Goal: Navigation & Orientation: Understand site structure

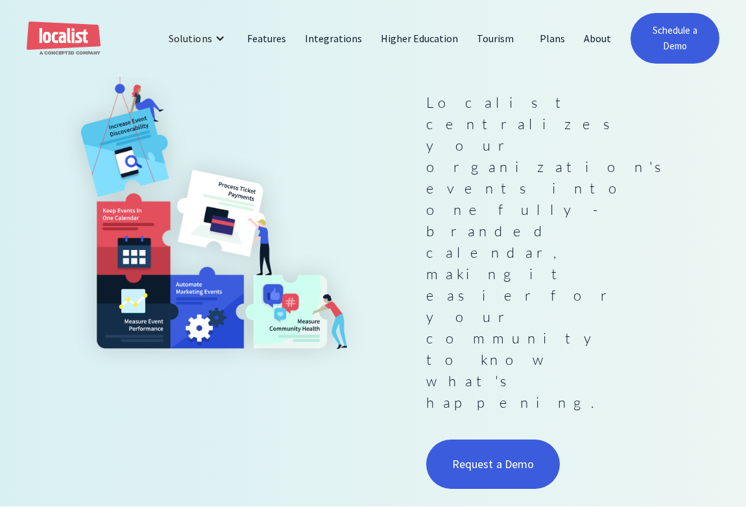
scroll to position [265, 0]
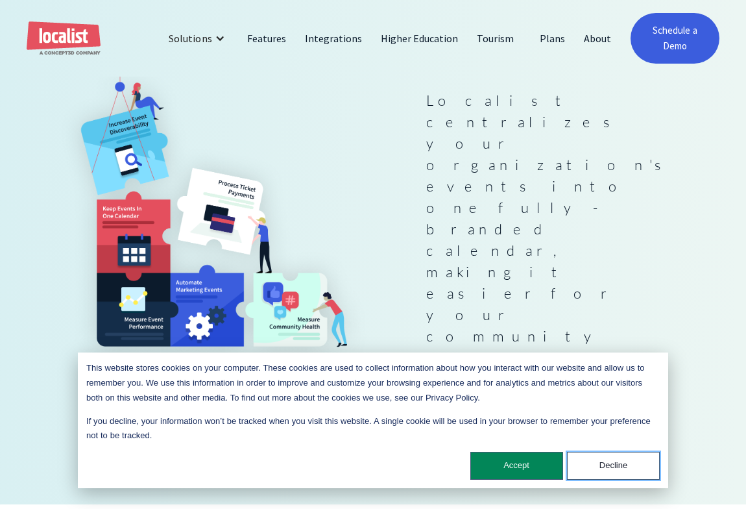
click at [615, 466] on button "Decline" at bounding box center [613, 465] width 93 height 28
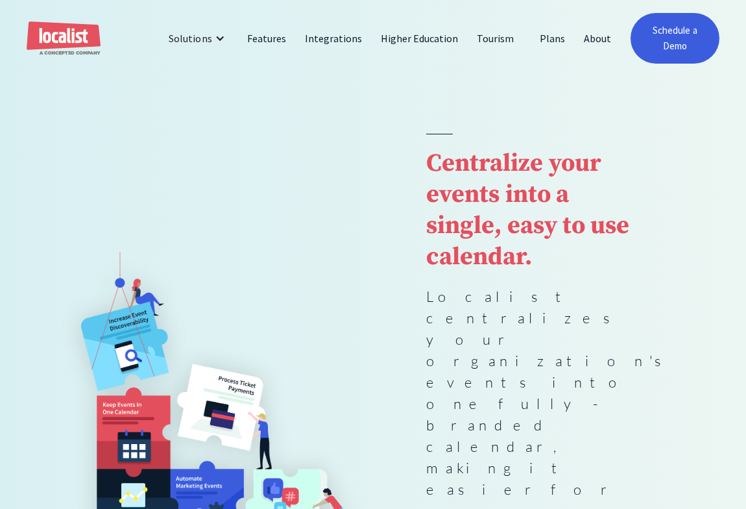
scroll to position [66, 0]
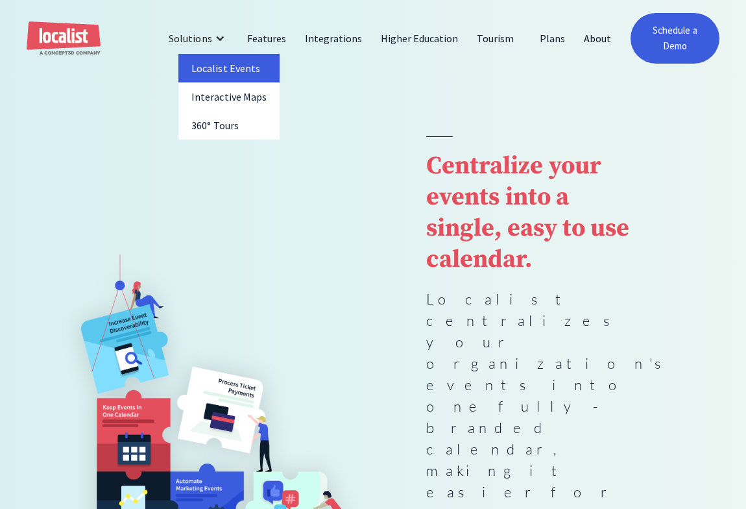
click at [220, 74] on link "Localist Events" at bounding box center [228, 68] width 101 height 29
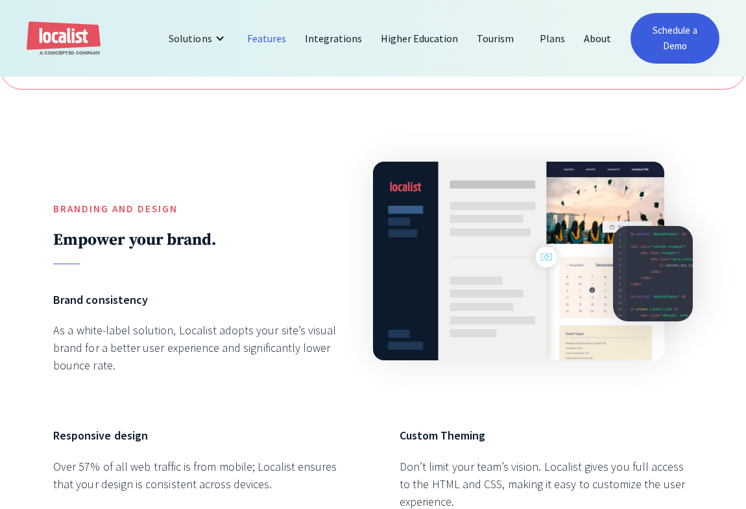
scroll to position [331, 0]
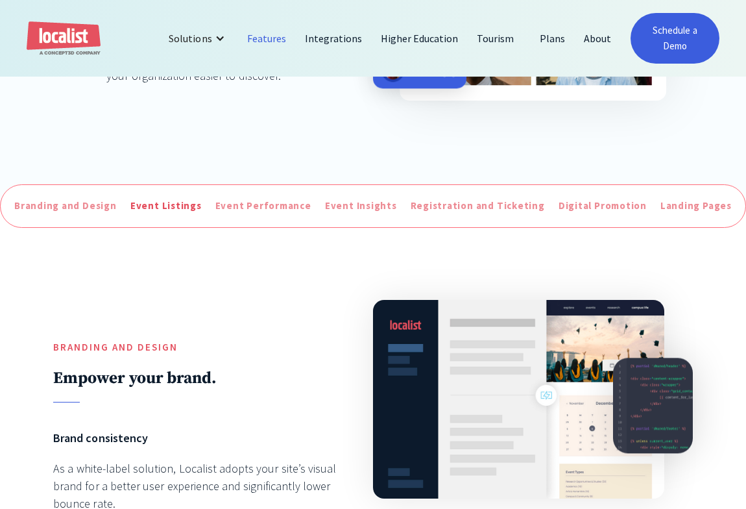
click at [150, 208] on div "Event Listings" at bounding box center [165, 205] width 71 height 15
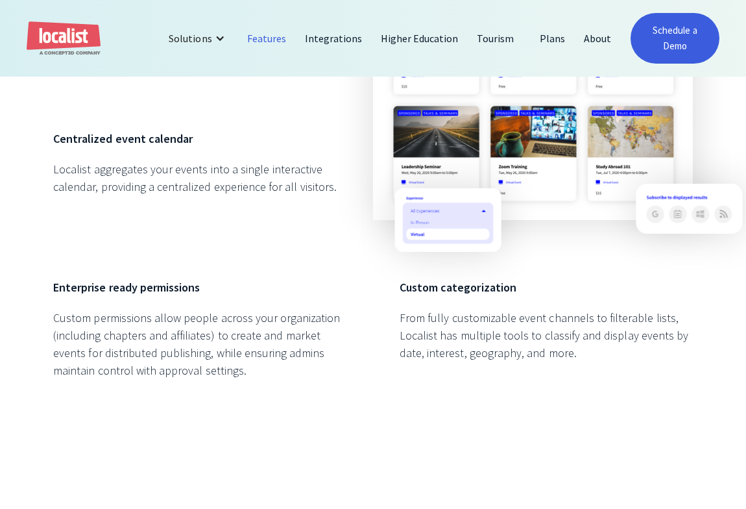
scroll to position [1190, 0]
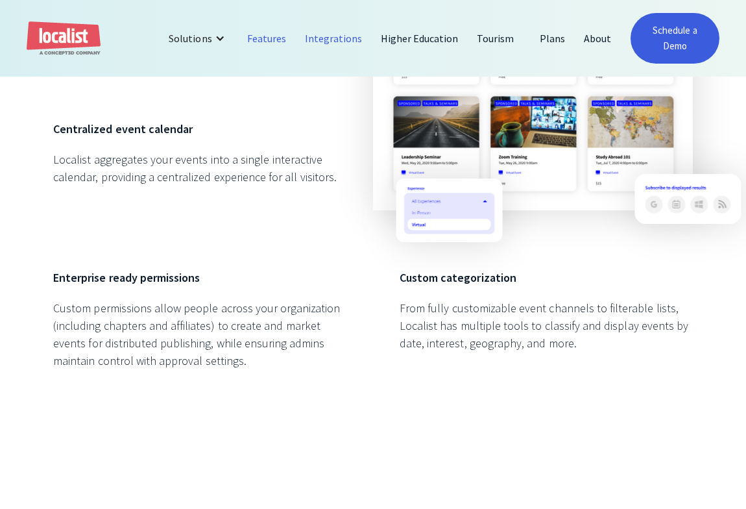
click at [332, 45] on link "Integrations" at bounding box center [334, 38] width 76 height 31
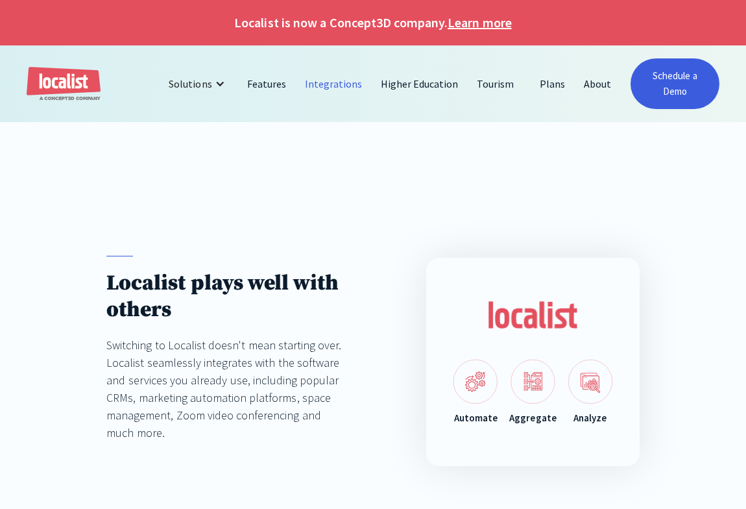
click at [418, 84] on link "Higher Education" at bounding box center [420, 83] width 97 height 31
